Goal: Transaction & Acquisition: Purchase product/service

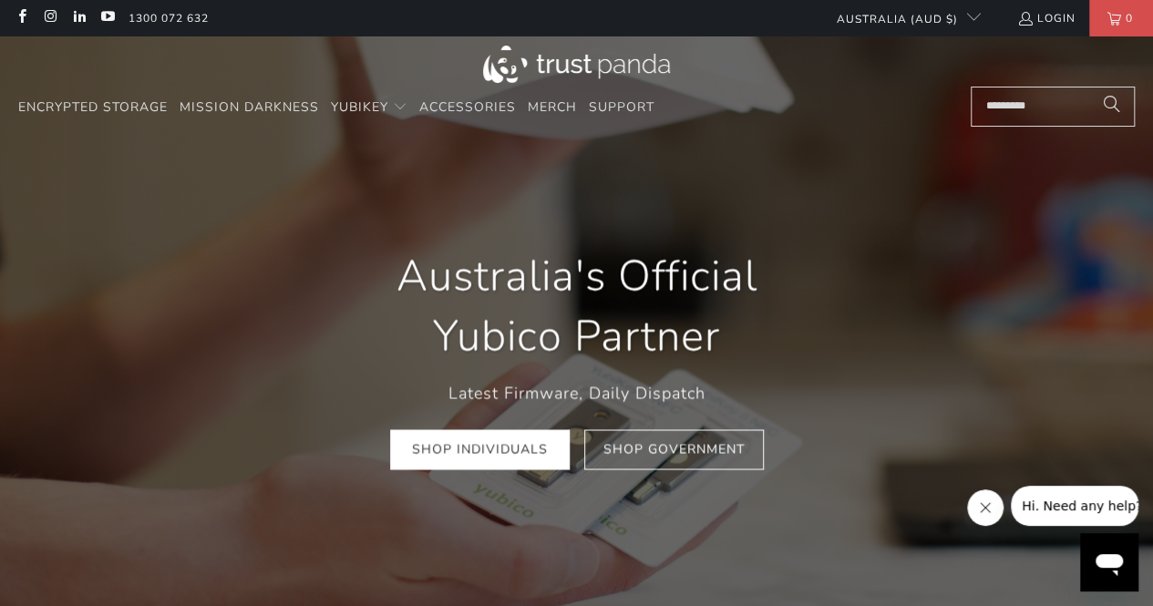
click at [496, 450] on link "Shop Individuals" at bounding box center [479, 449] width 179 height 41
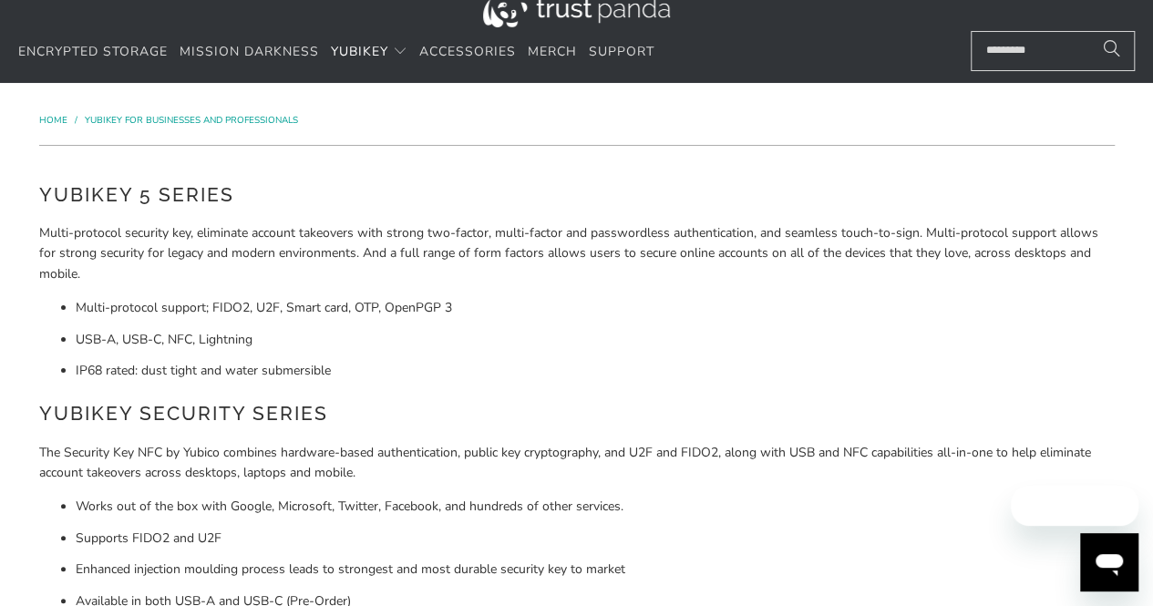
click at [74, 307] on ul "Multi-protocol support; FIDO2, U2F, Smart card, OTP, OpenPGP 3 USB-A, USB-C, NF…" at bounding box center [576, 339] width 1075 height 83
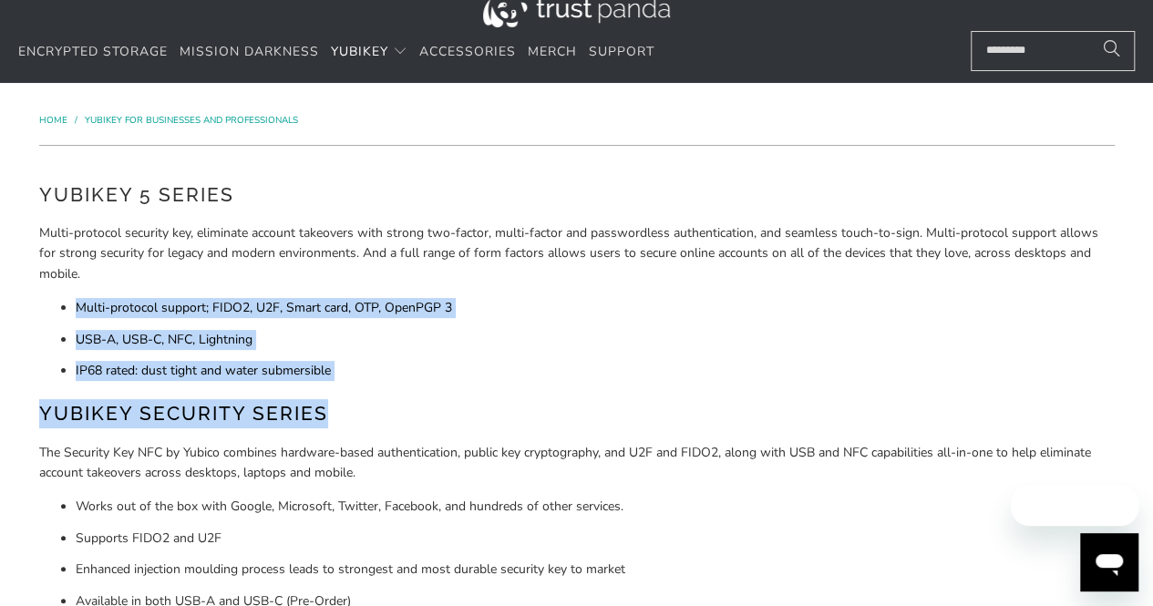
drag, startPoint x: 0, startPoint y: 0, endPoint x: 292, endPoint y: 404, distance: 498.5
click at [292, 404] on div "YubiKey 5 Series Multi-protocol security key, eliminate account takeovers with …" at bounding box center [576, 552] width 1075 height 745
click at [292, 404] on h2 "YubiKey Security Series" at bounding box center [576, 413] width 1075 height 29
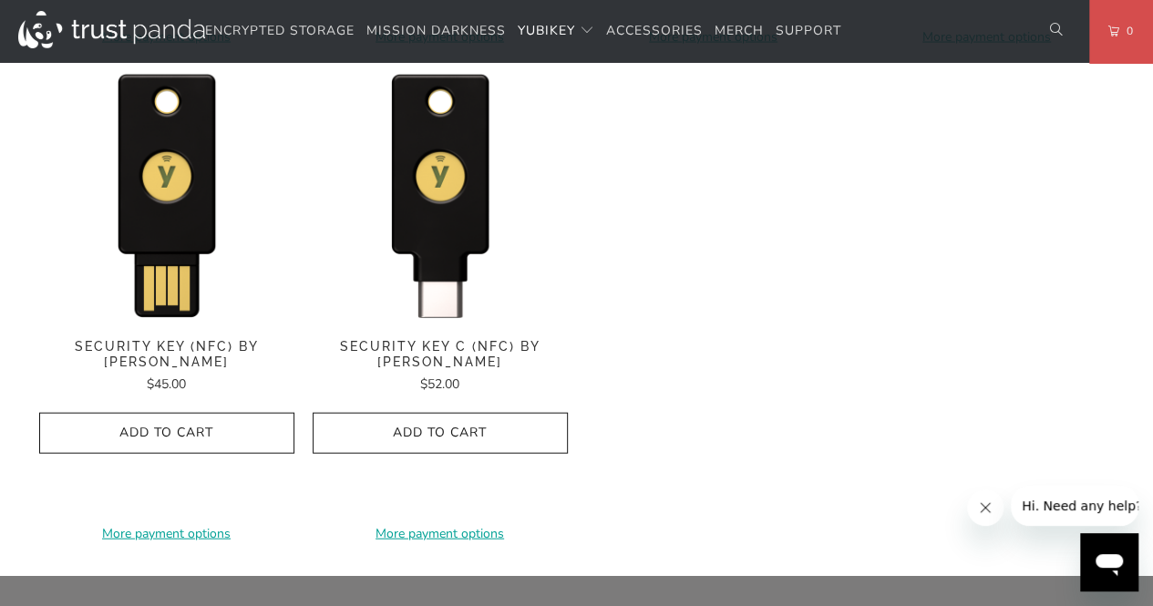
scroll to position [1822, 0]
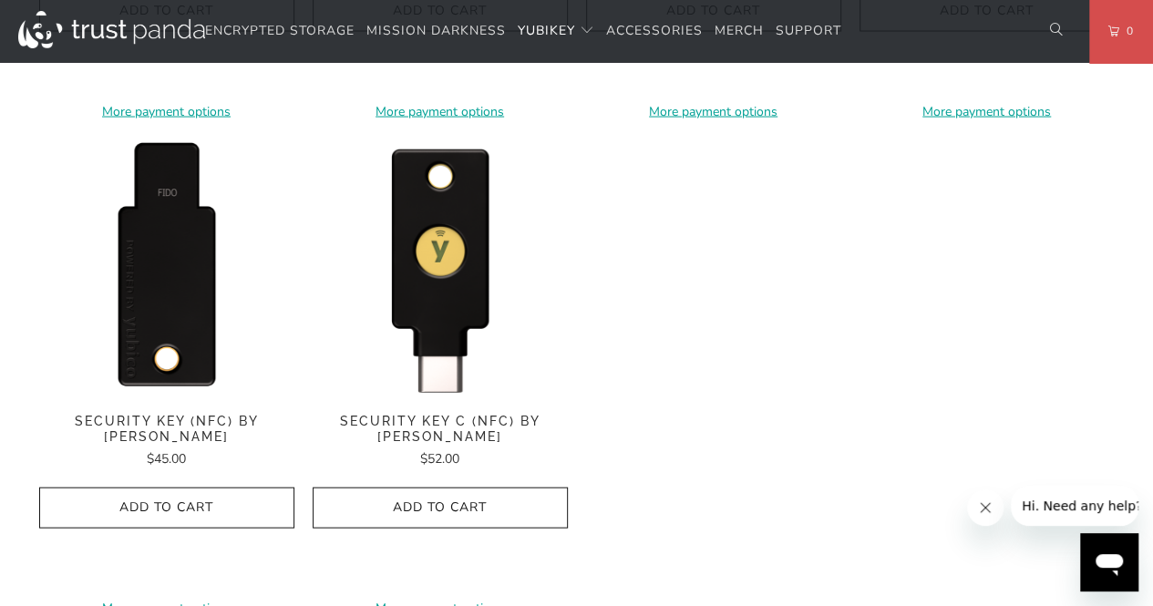
click at [149, 292] on img at bounding box center [166, 267] width 255 height 255
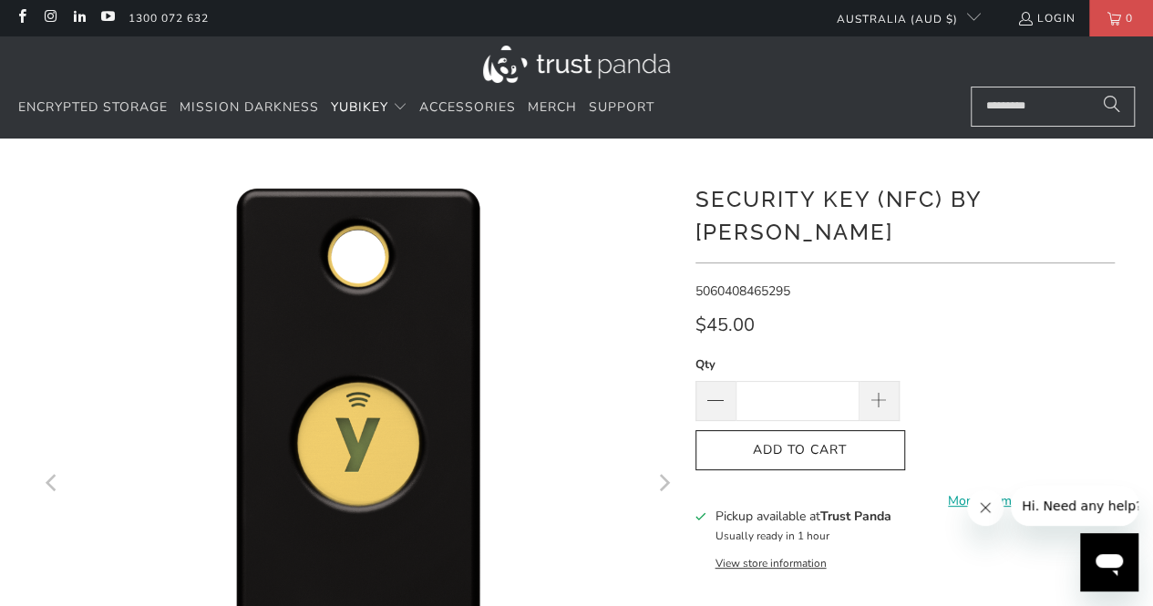
click at [340, 356] on img at bounding box center [369, 576] width 1093 height 1093
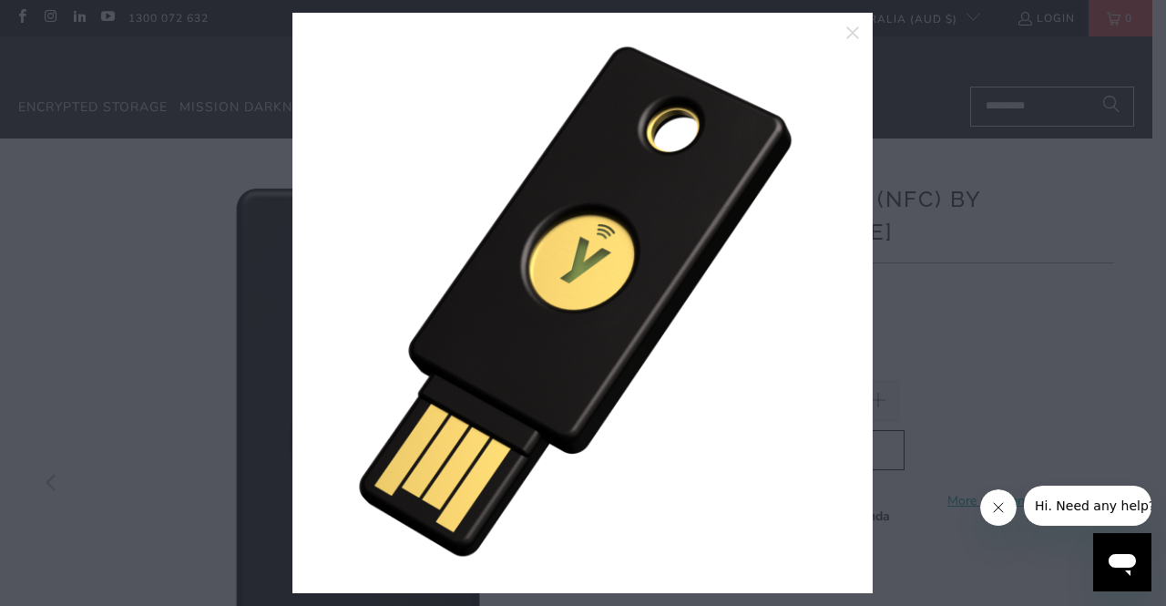
click at [1045, 233] on div at bounding box center [583, 303] width 1166 height 606
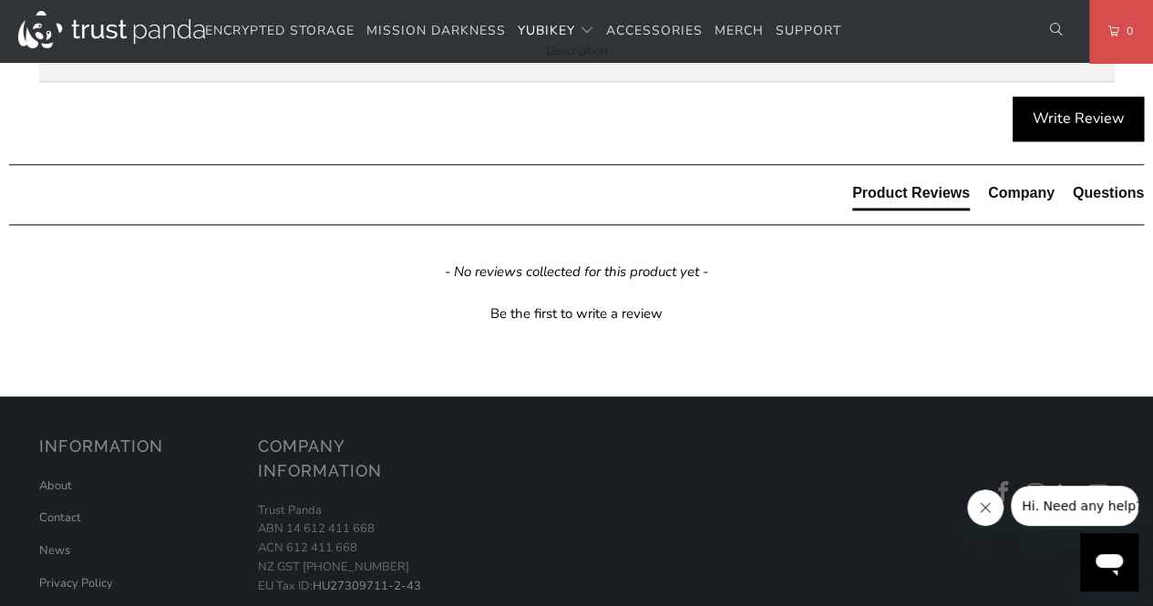
scroll to position [984, 0]
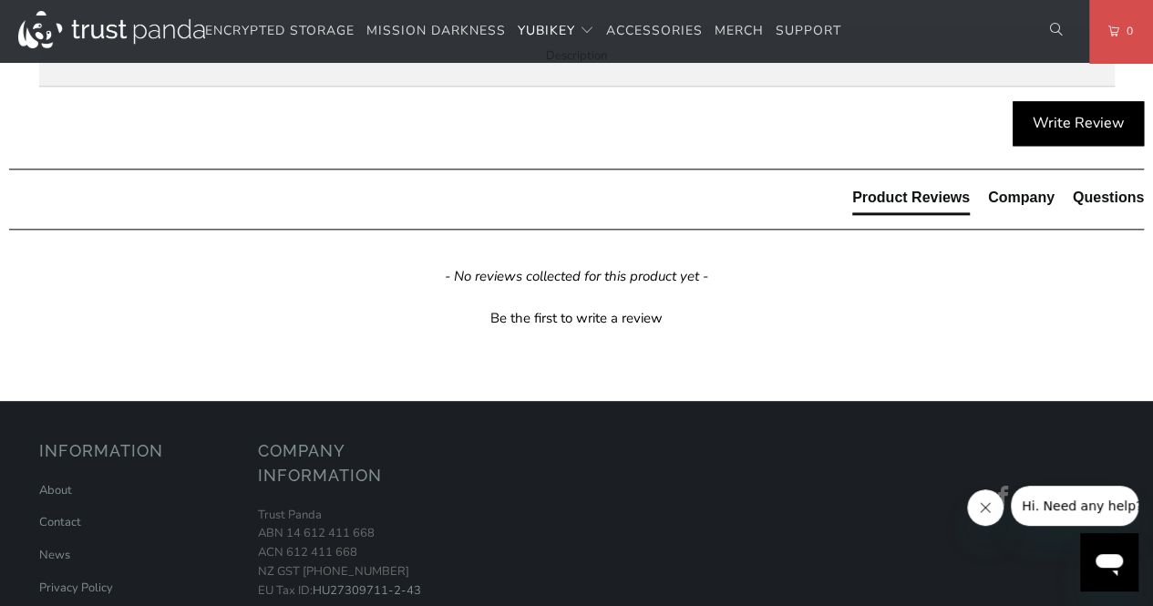
click at [0, 0] on span "Specifications" at bounding box center [0, 0] width 0 height 0
click at [0, 0] on span "Enterprise and Government" at bounding box center [0, 0] width 0 height 0
click at [0, 0] on p "Trust Panda has a dedicated Enterprise and Government team. Please don't hesita…" at bounding box center [0, 0] width 0 height 0
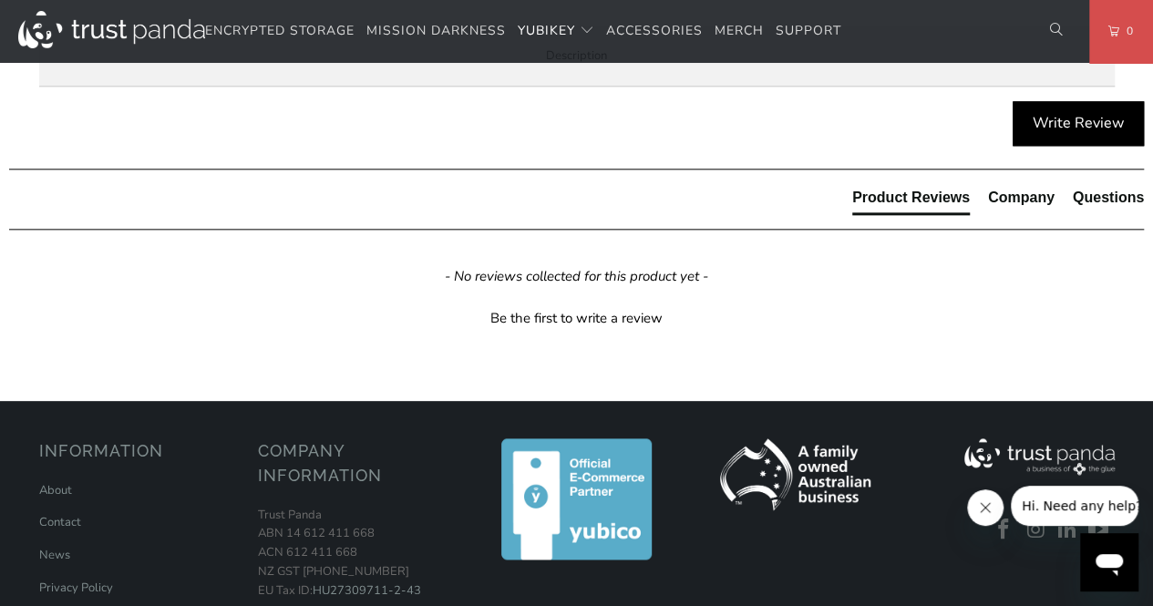
click at [0, 0] on li "Local Service & Support" at bounding box center [0, 0] width 0 height 0
